Goal: Information Seeking & Learning: Learn about a topic

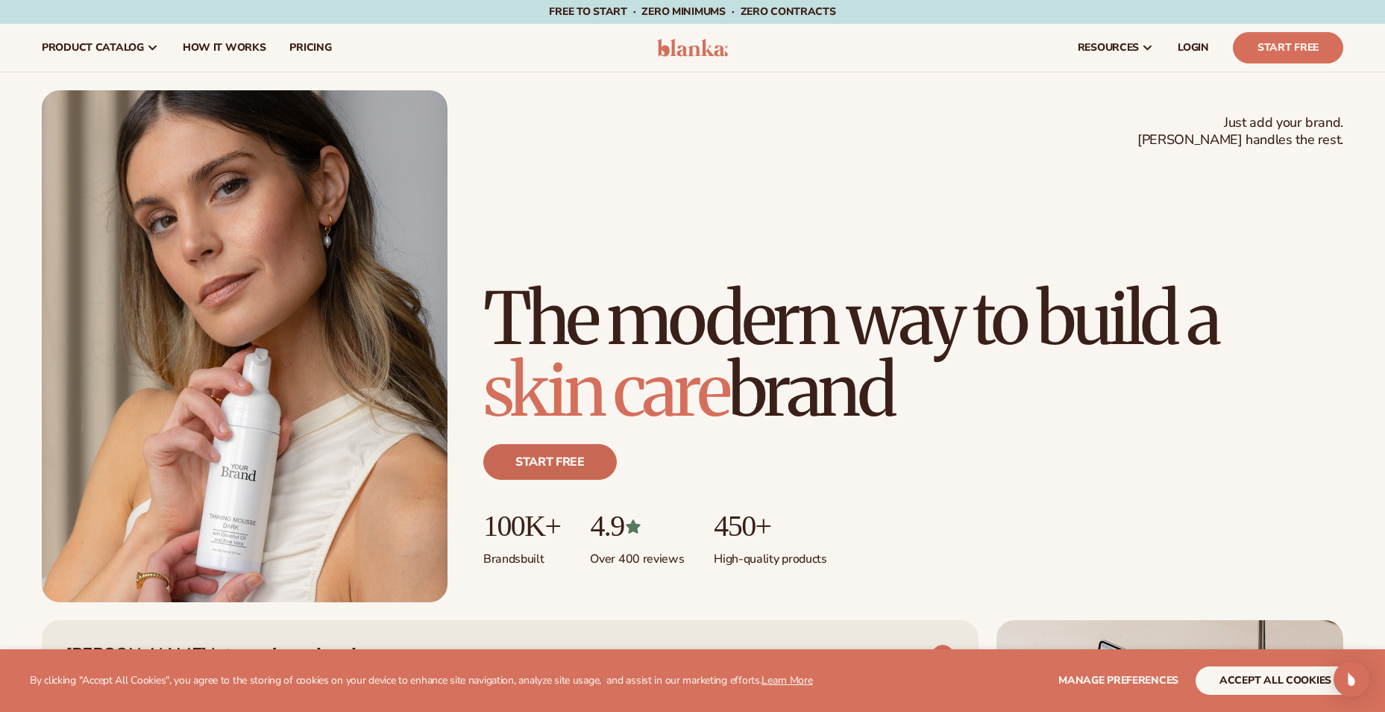
click at [512, 454] on link "Start free" at bounding box center [550, 462] width 134 height 36
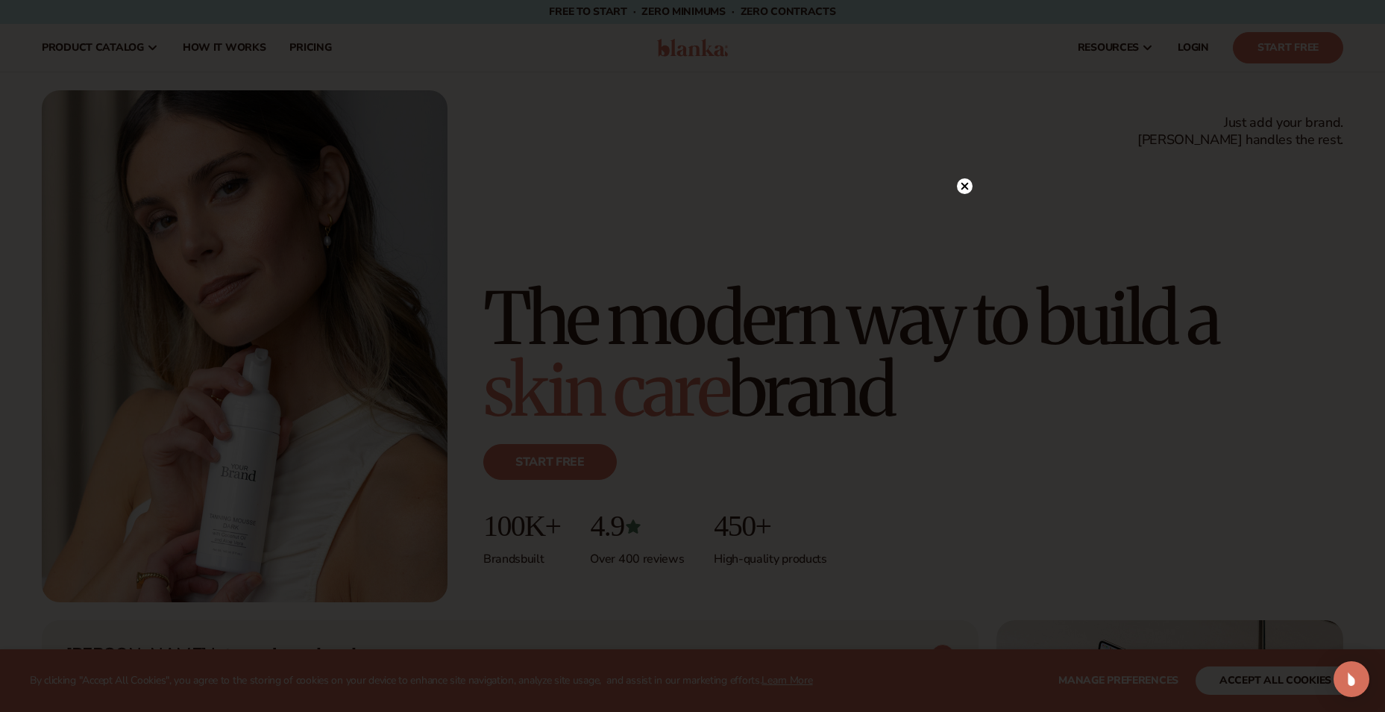
click at [964, 193] on circle at bounding box center [965, 186] width 16 height 16
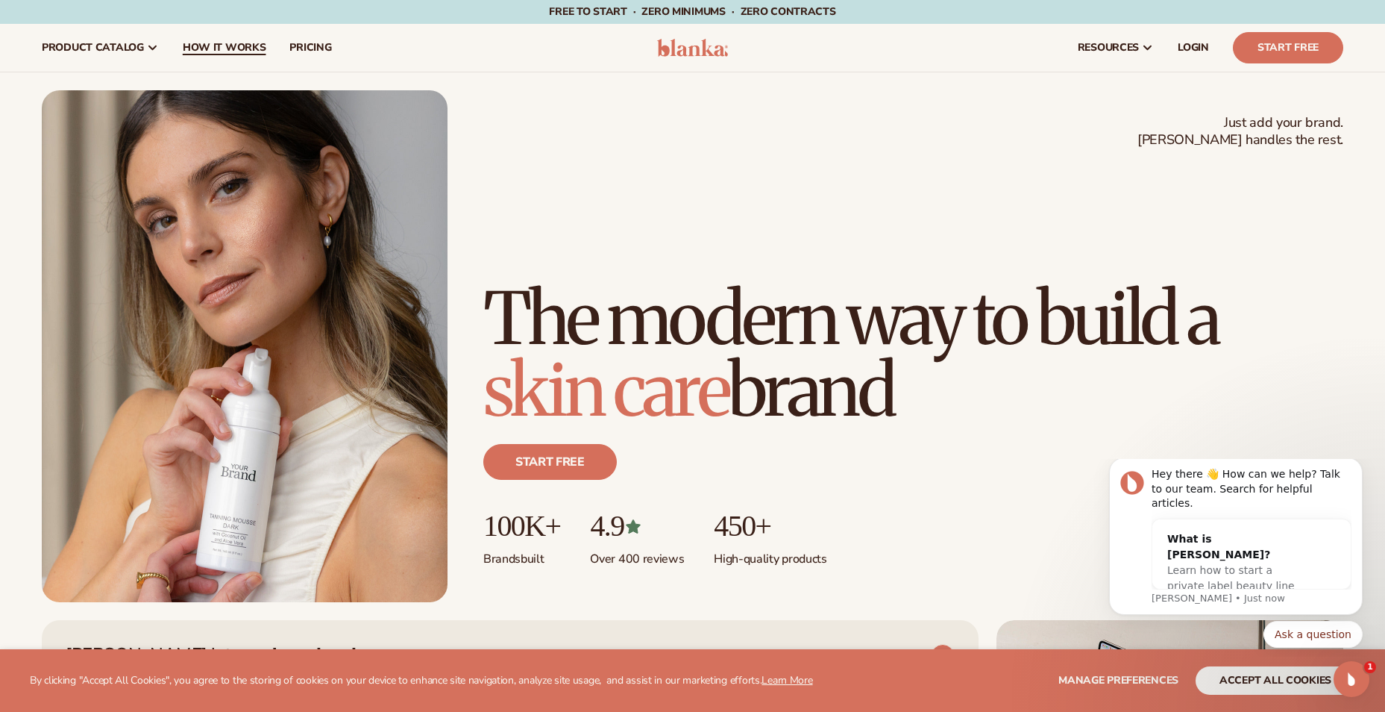
click at [200, 43] on span "How It Works" at bounding box center [225, 48] width 84 height 12
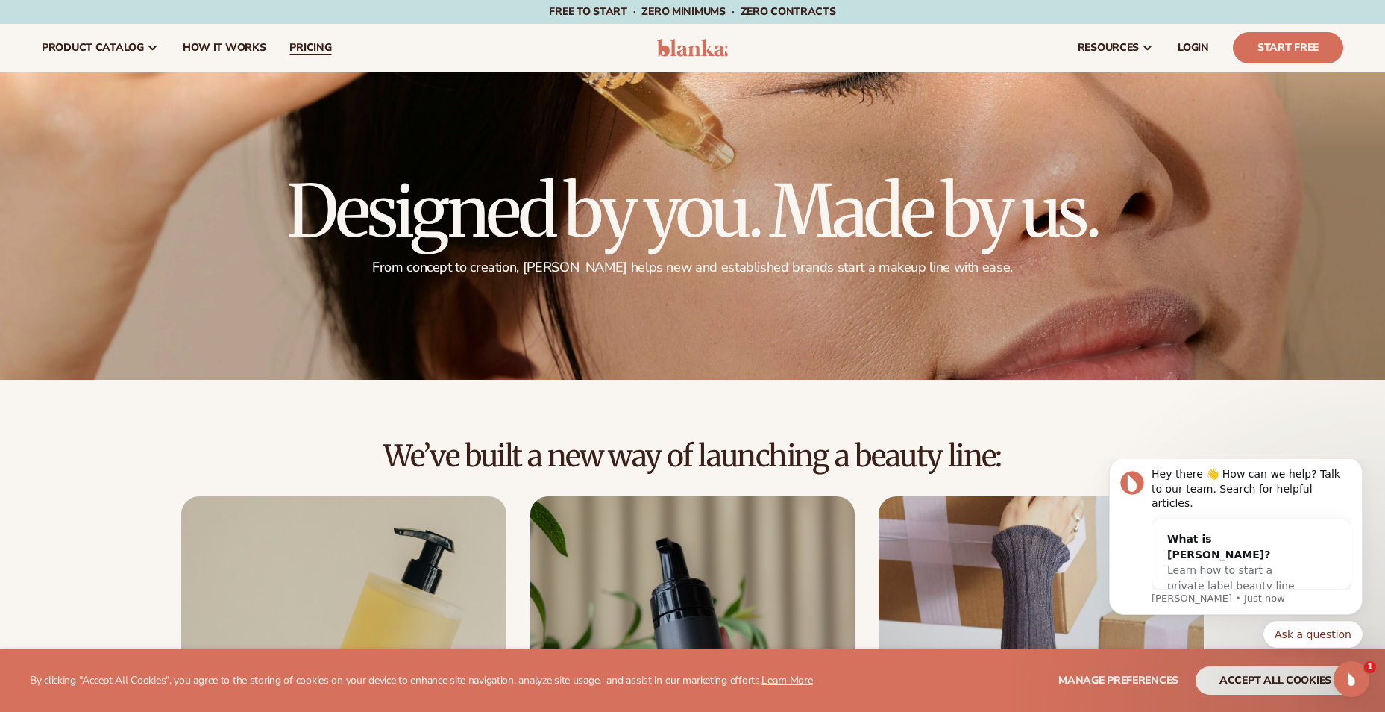
click at [285, 40] on link "pricing" at bounding box center [310, 48] width 66 height 48
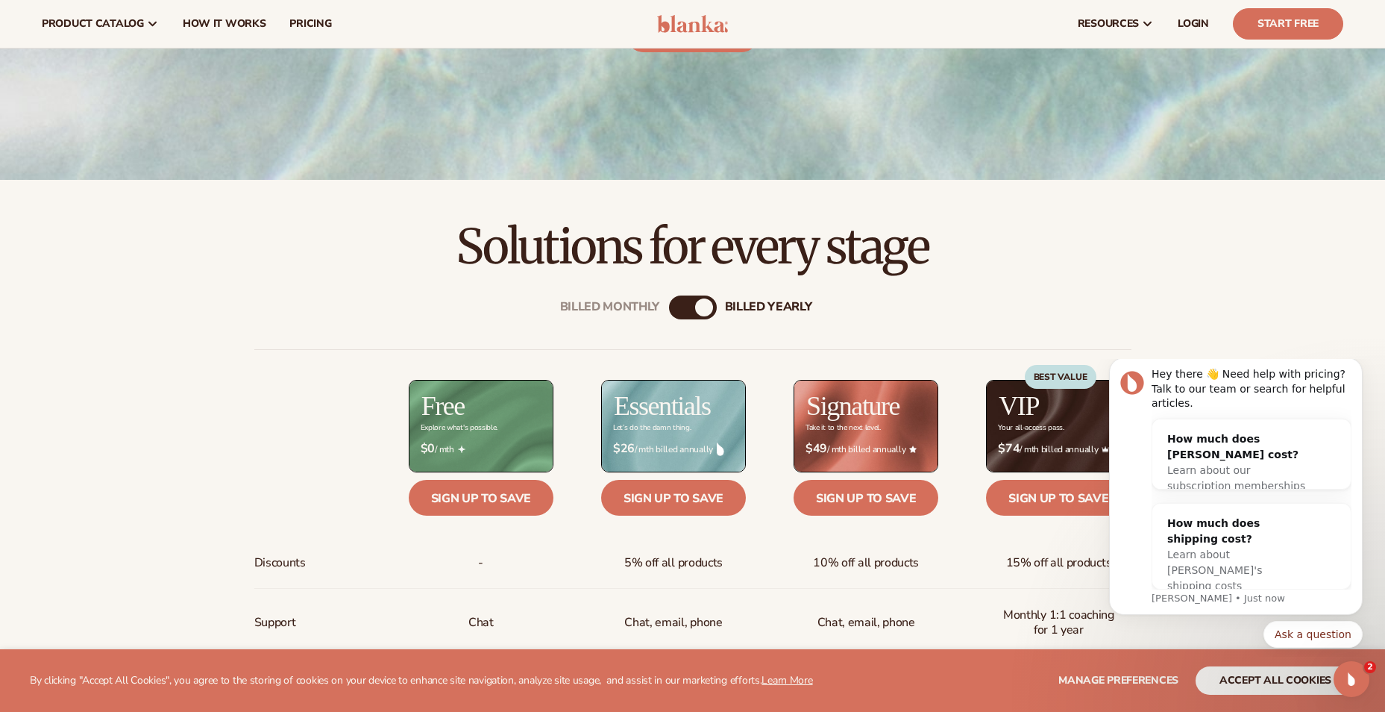
scroll to position [373, 0]
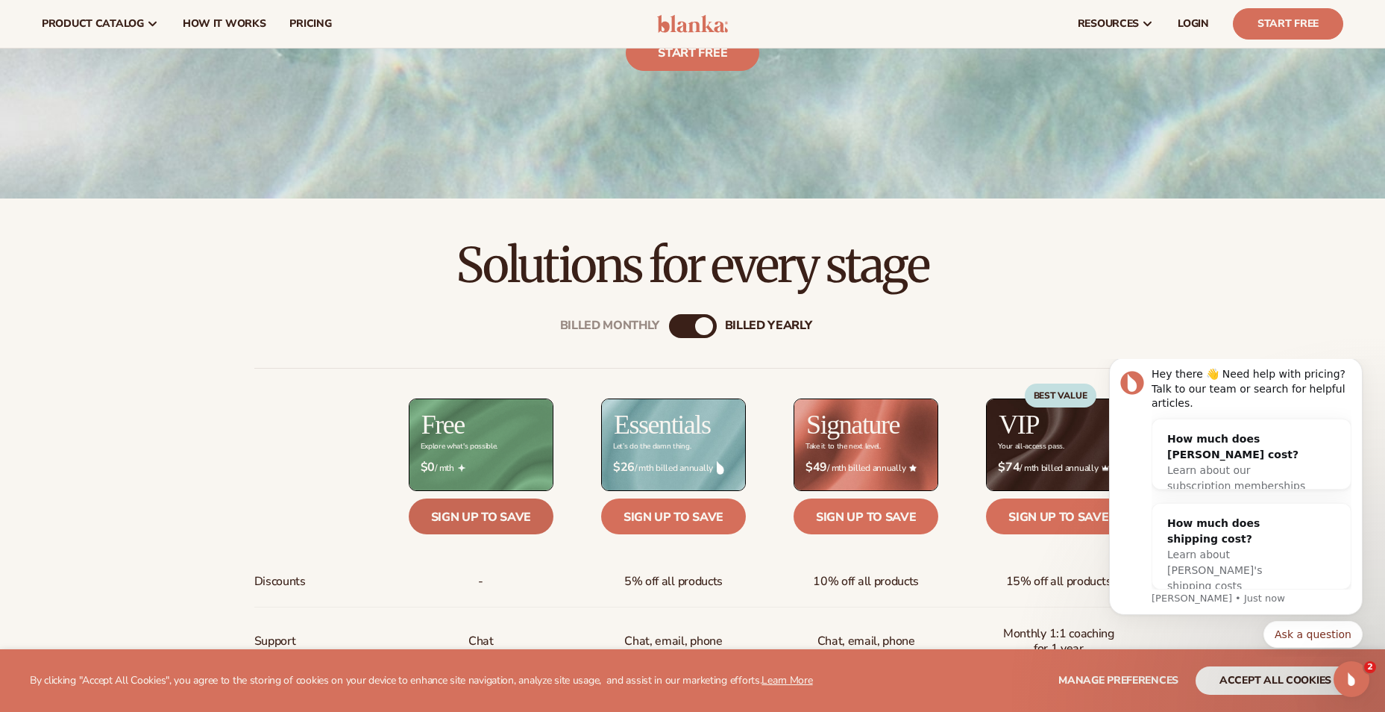
click at [433, 519] on link "Sign up to save" at bounding box center [481, 516] width 145 height 36
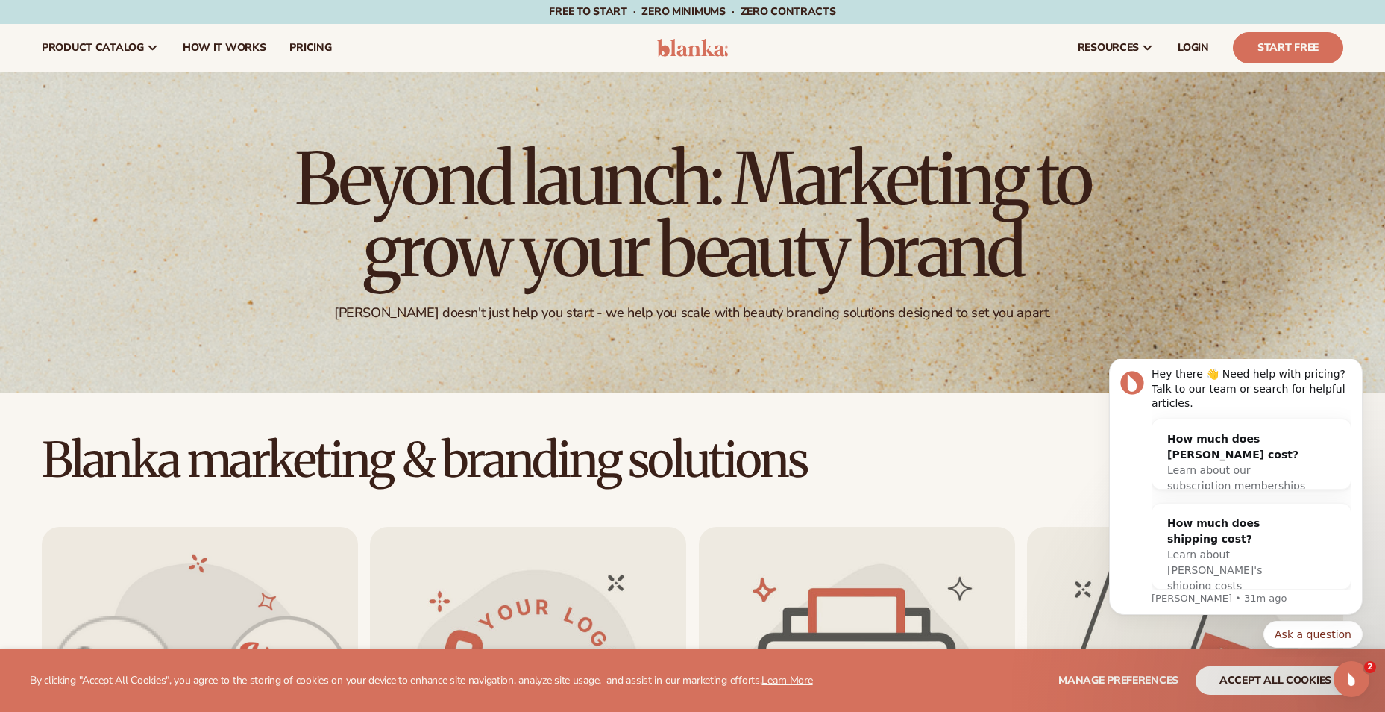
drag, startPoint x: 495, startPoint y: 207, endPoint x: 929, endPoint y: 231, distance: 434.1
click at [929, 231] on h1 "Beyond launch: Marketing to grow your beauty brand" at bounding box center [693, 214] width 821 height 143
drag, startPoint x: 929, startPoint y: 231, endPoint x: 935, endPoint y: 298, distance: 66.7
click at [935, 298] on div "Beyond launch: Marketing to grow your beauty brand Blanka doesn't just help you…" at bounding box center [692, 232] width 1385 height 321
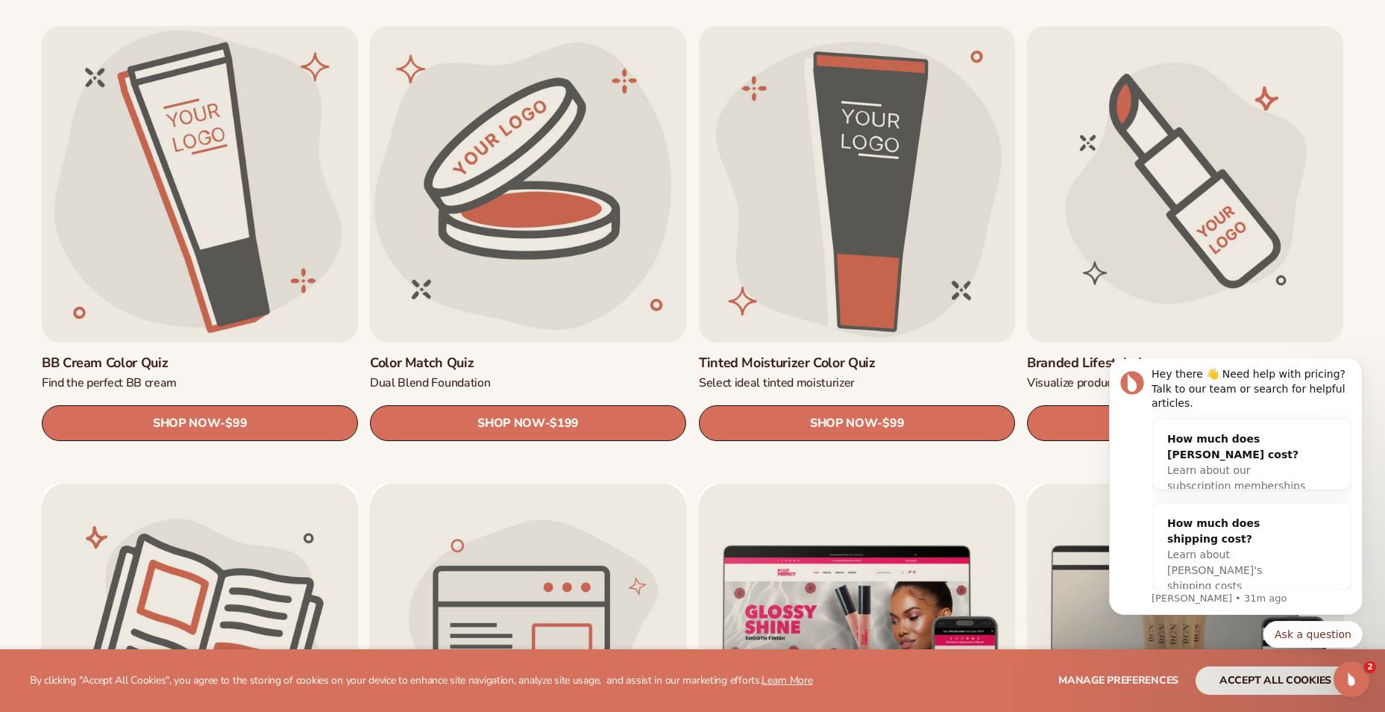
scroll to position [1417, 0]
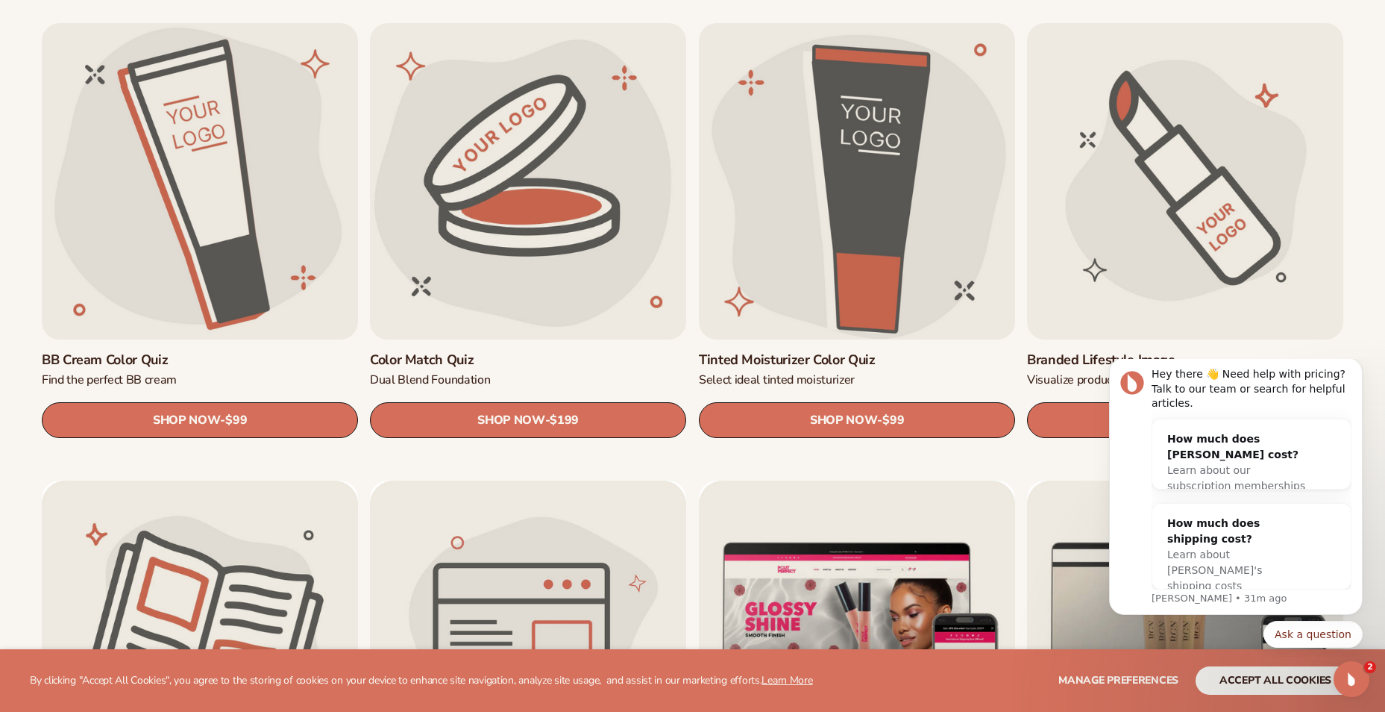
click at [864, 351] on link "Tinted Moisturizer Color Quiz" at bounding box center [857, 359] width 316 height 17
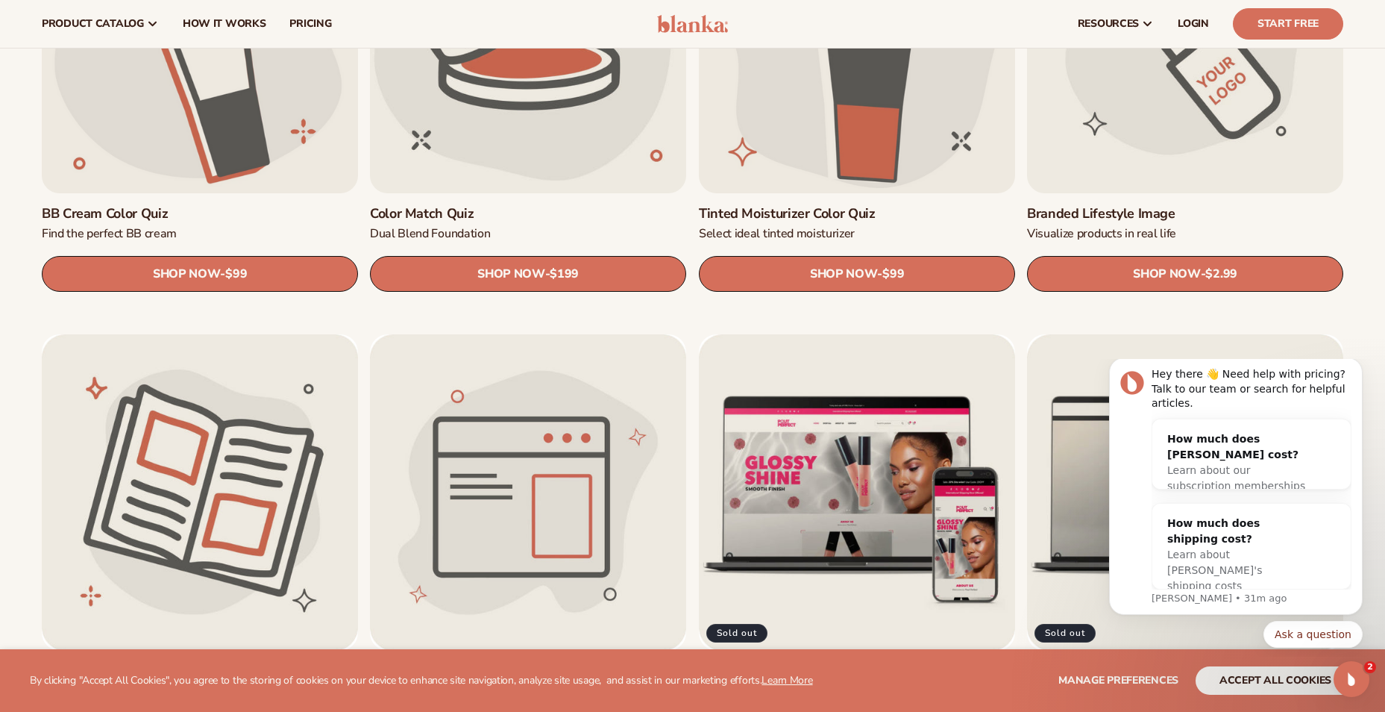
scroll to position [1343, 0]
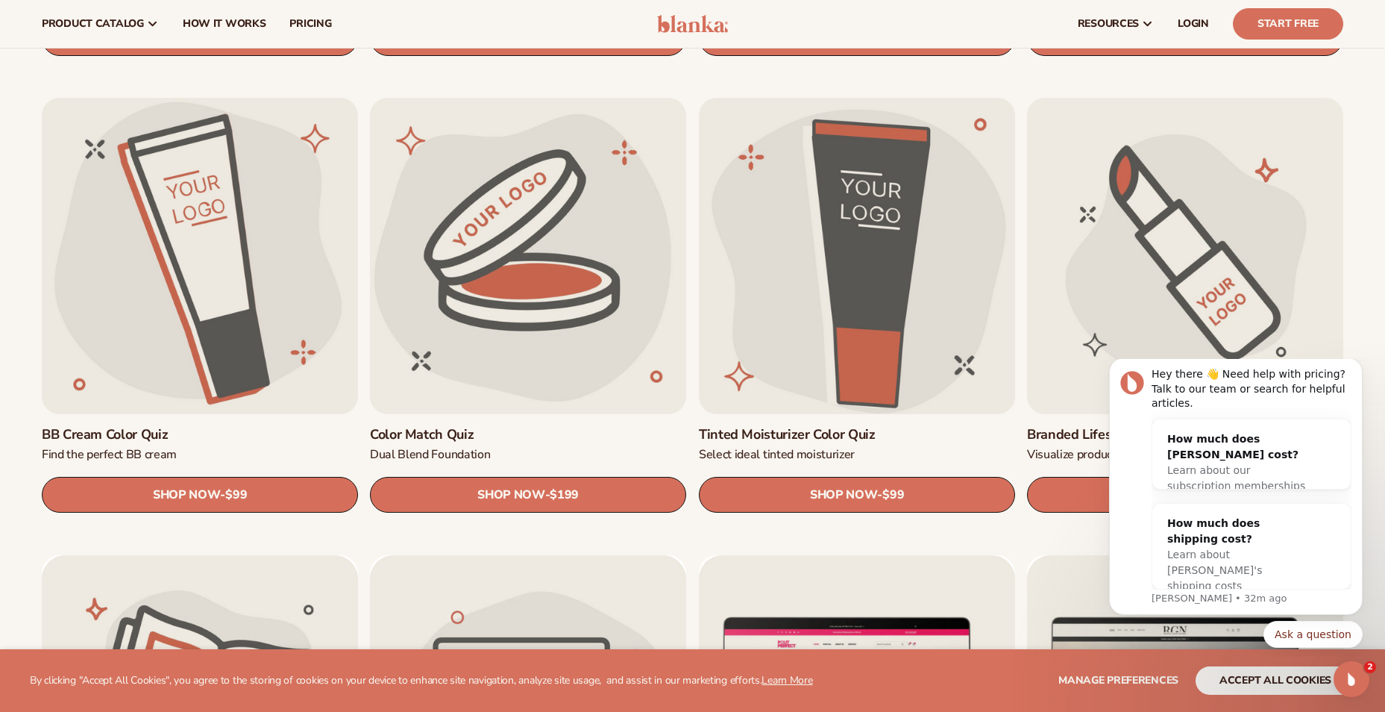
click at [772, 426] on link "Tinted Moisturizer Color Quiz" at bounding box center [857, 434] width 316 height 17
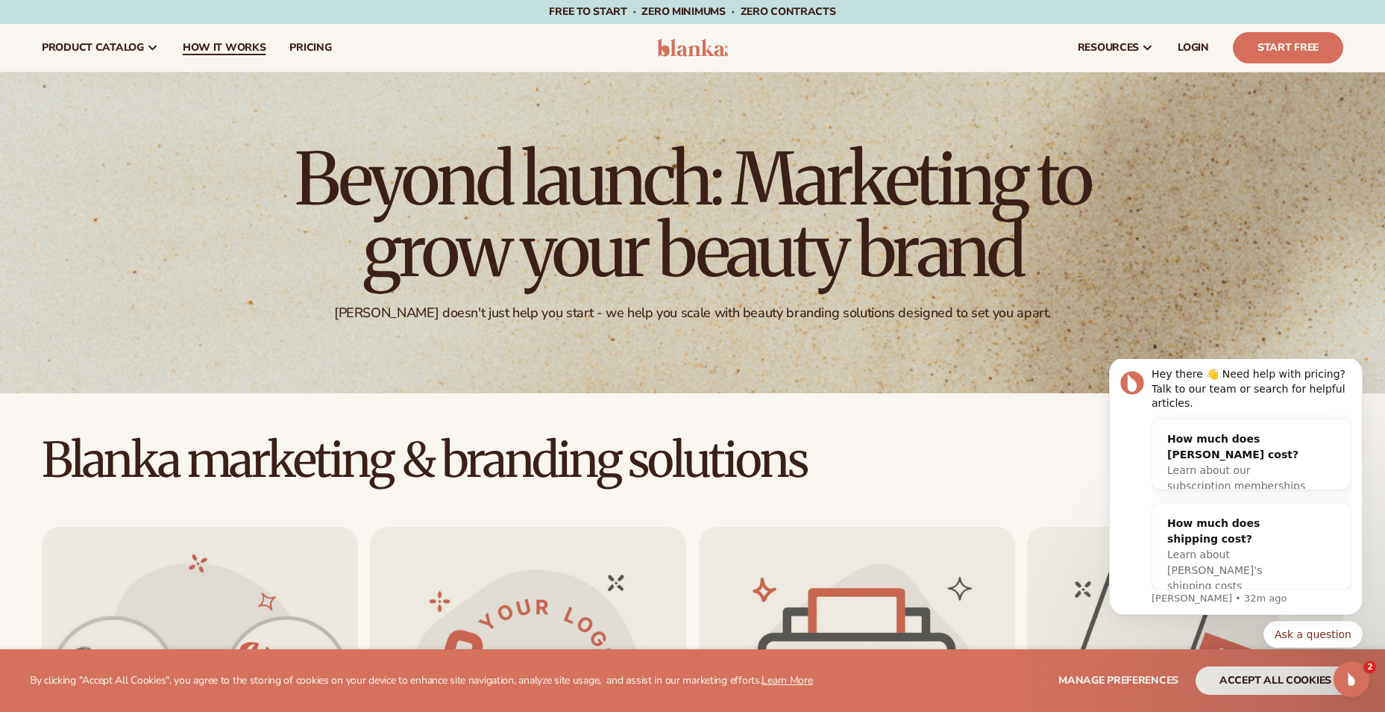
click at [234, 52] on span "How It Works" at bounding box center [225, 48] width 84 height 12
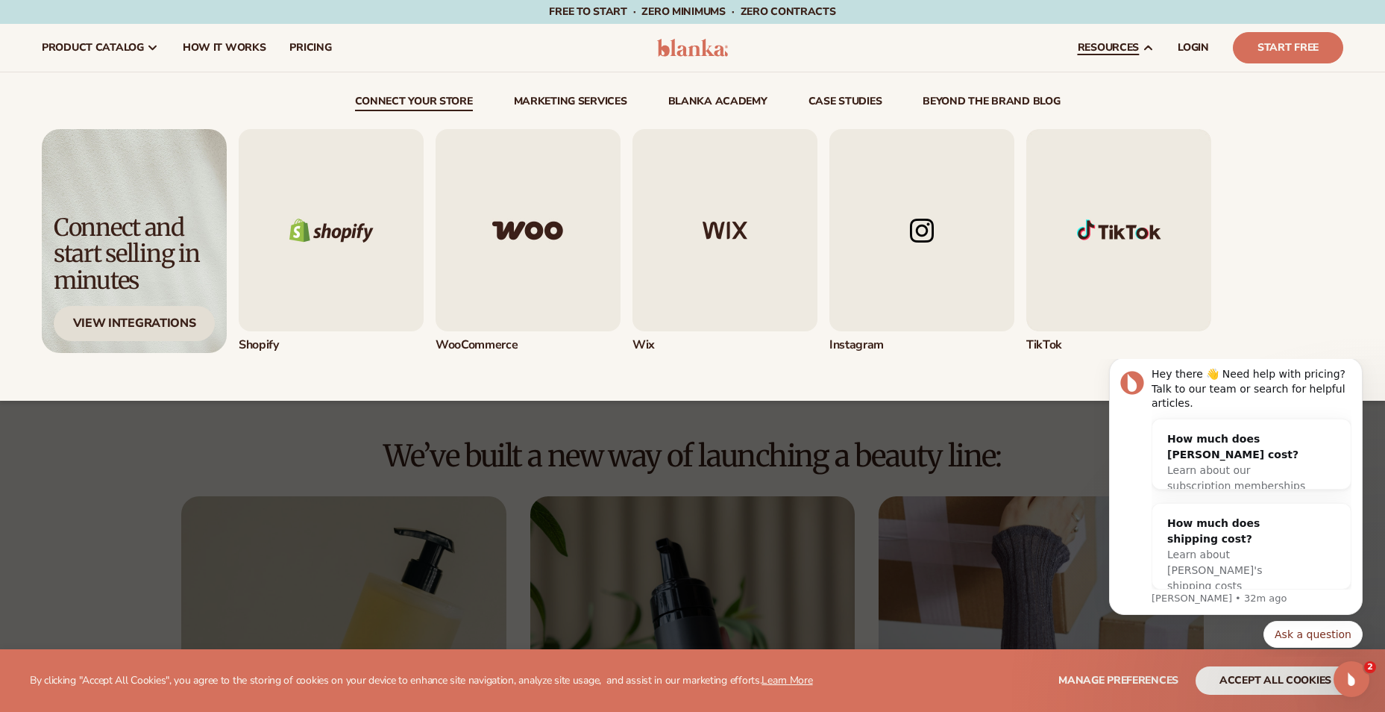
click at [192, 311] on div "View Integrations" at bounding box center [134, 323] width 161 height 35
